Goal: Task Accomplishment & Management: Manage account settings

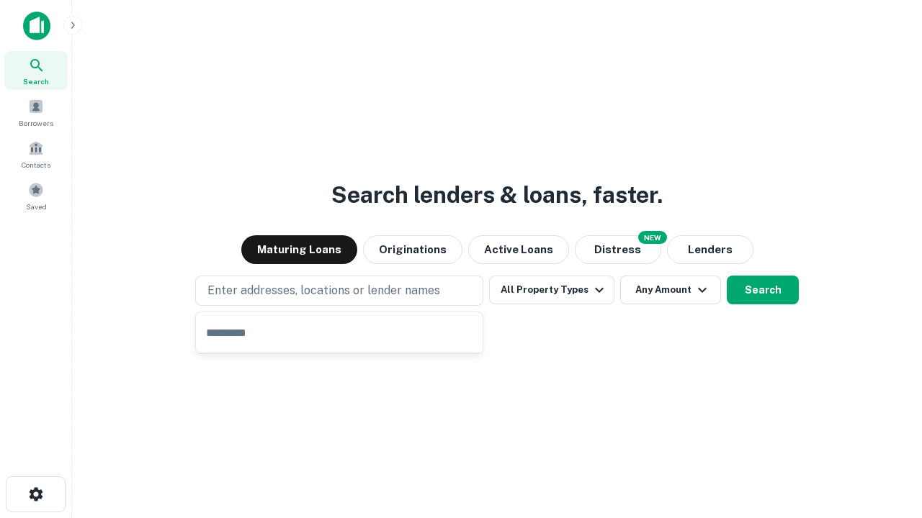
type input "**********"
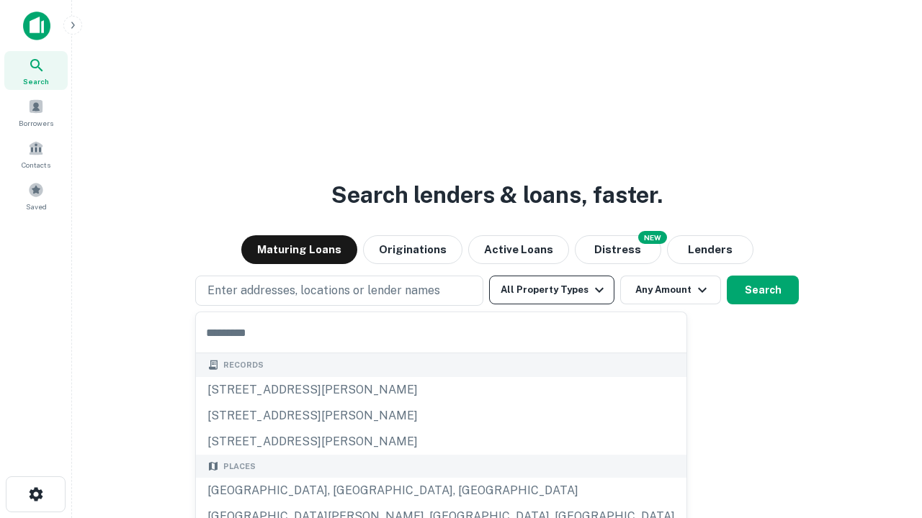
click at [552, 290] on button "All Property Types" at bounding box center [551, 290] width 125 height 29
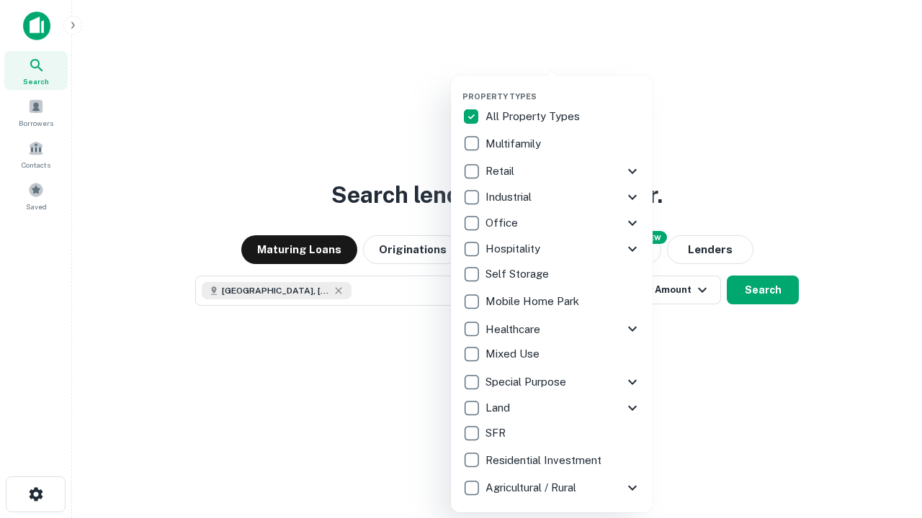
click at [563, 87] on button "button" at bounding box center [563, 87] width 202 height 1
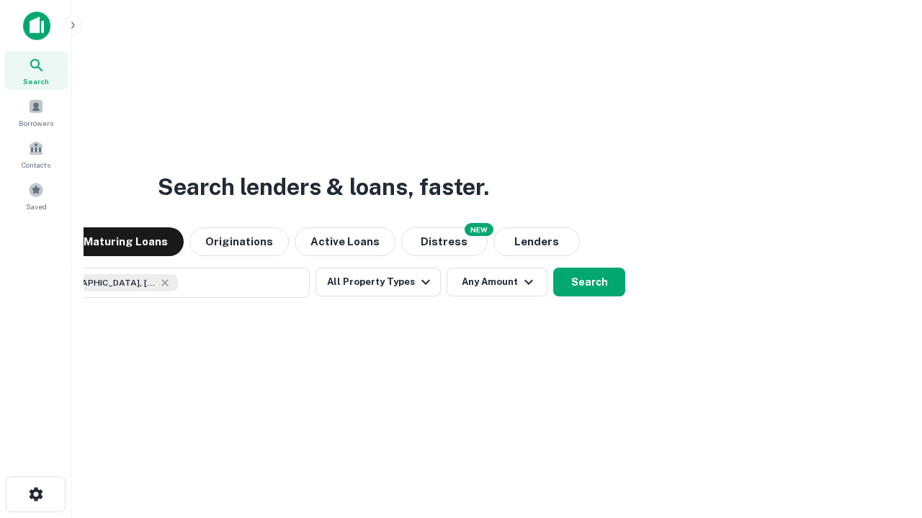
scroll to position [23, 0]
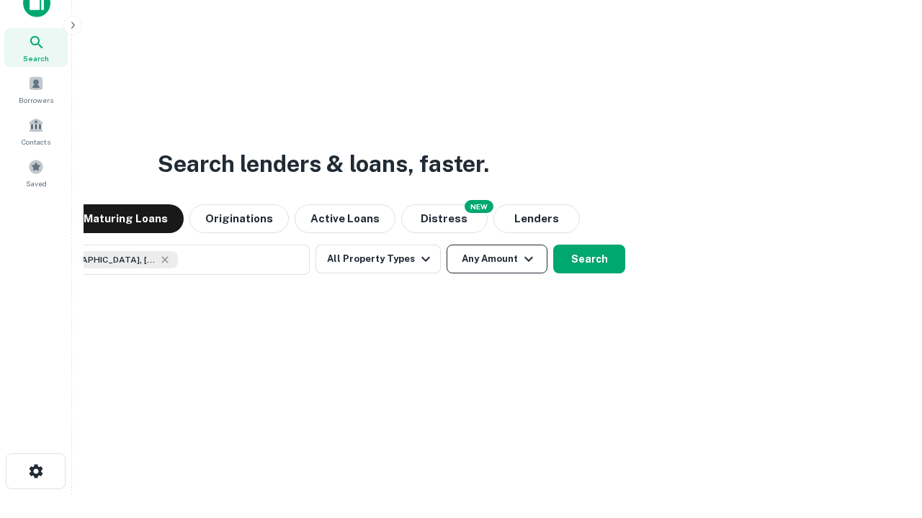
click at [446, 245] on button "Any Amount" at bounding box center [496, 259] width 101 height 29
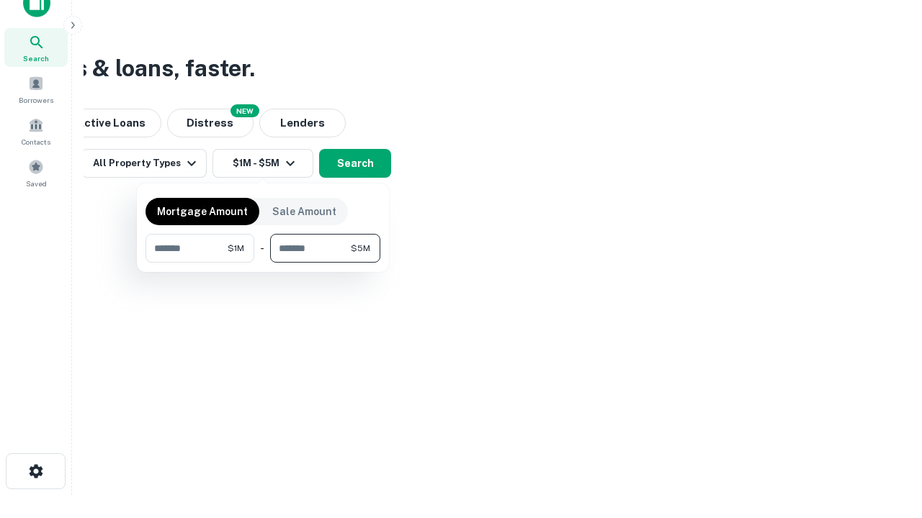
type input "*******"
click at [263, 263] on button "button" at bounding box center [262, 263] width 235 height 1
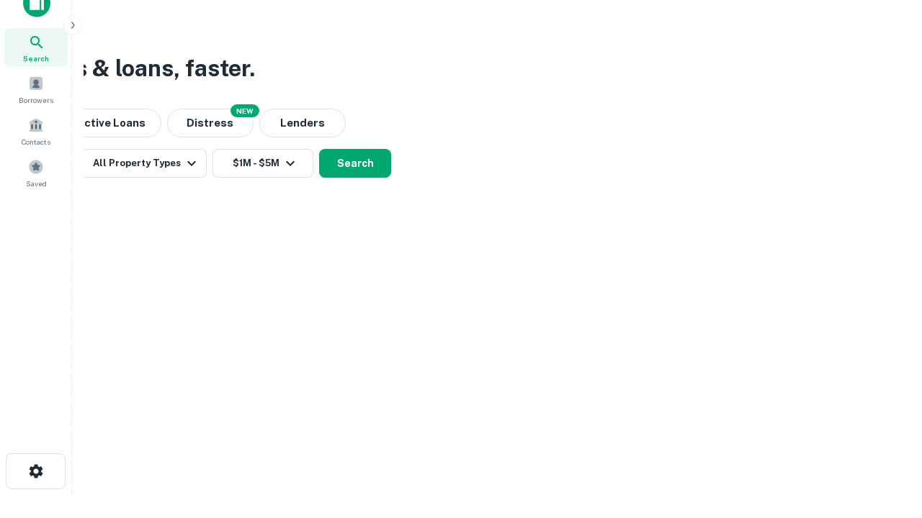
scroll to position [8, 266]
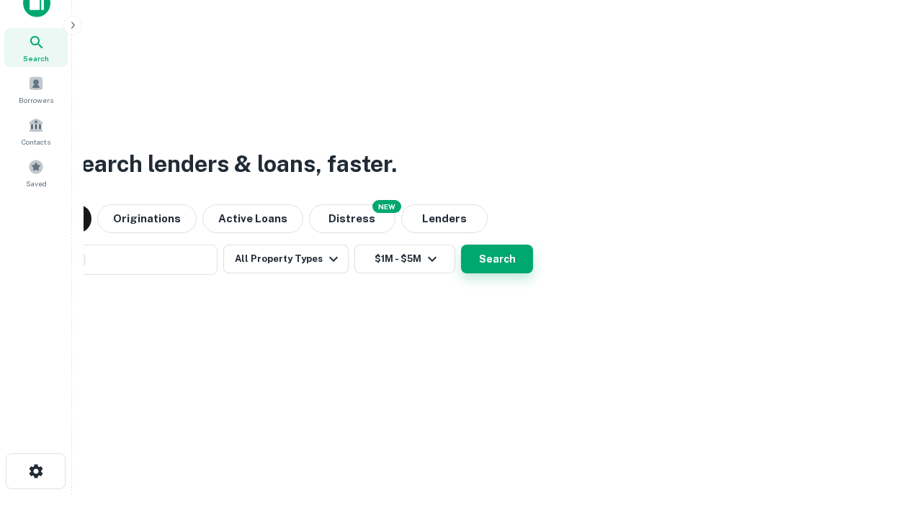
click at [461, 245] on button "Search" at bounding box center [497, 259] width 72 height 29
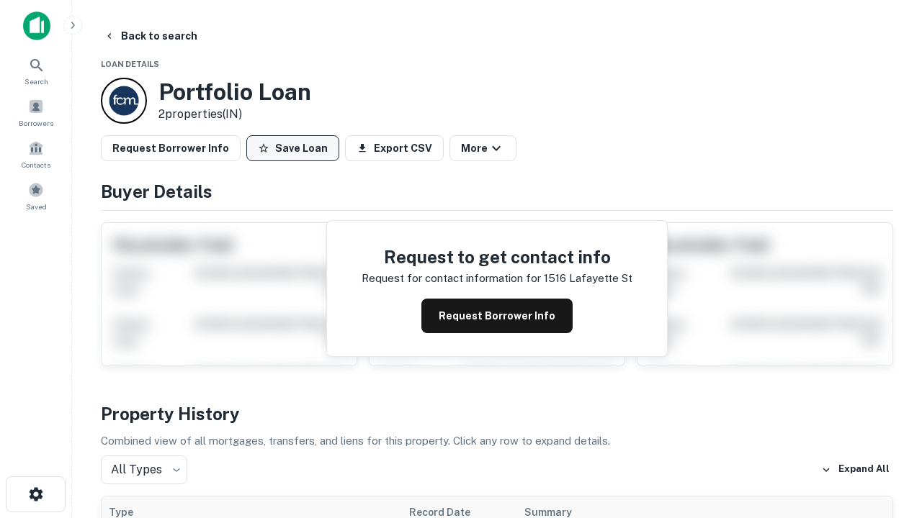
click at [292, 148] on button "Save Loan" at bounding box center [292, 148] width 93 height 26
click at [296, 148] on button "Loan Saved" at bounding box center [295, 148] width 99 height 26
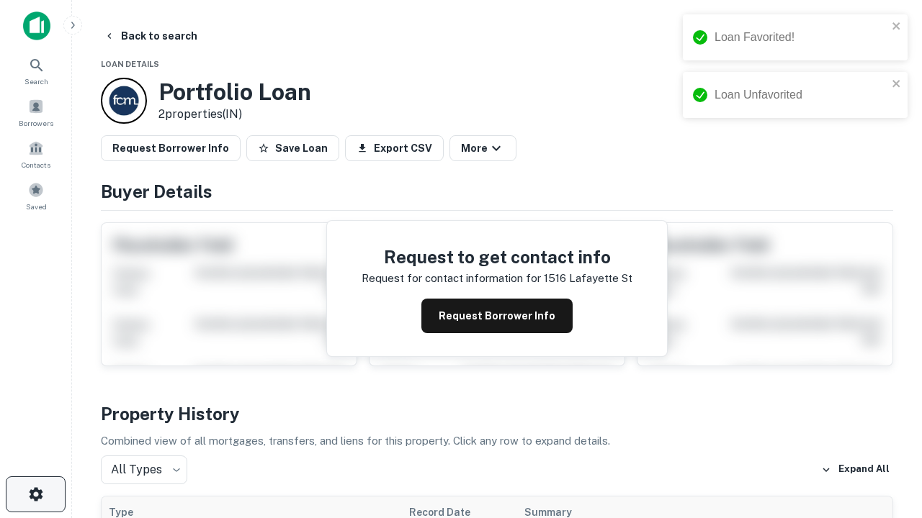
click at [35, 495] on icon "button" at bounding box center [35, 494] width 17 height 17
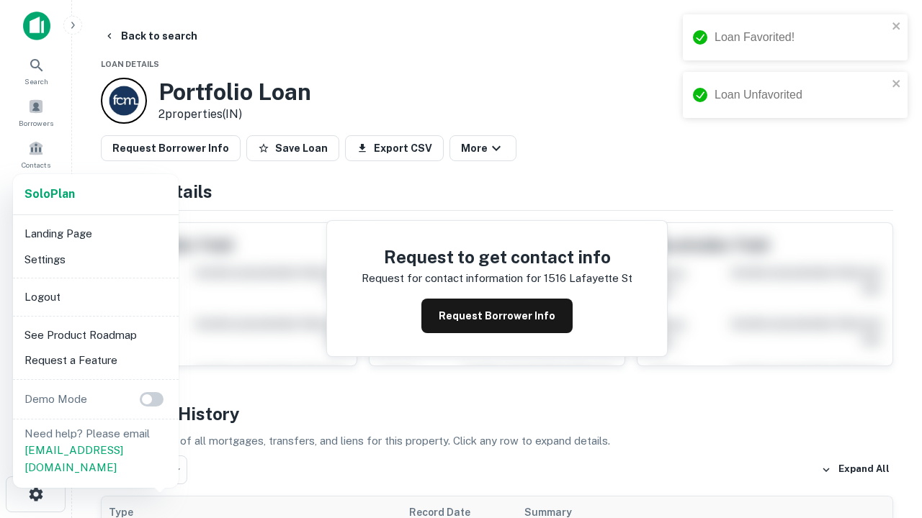
click at [95, 297] on li "Logout" at bounding box center [96, 297] width 154 height 26
